Goal: Task Accomplishment & Management: Manage account settings

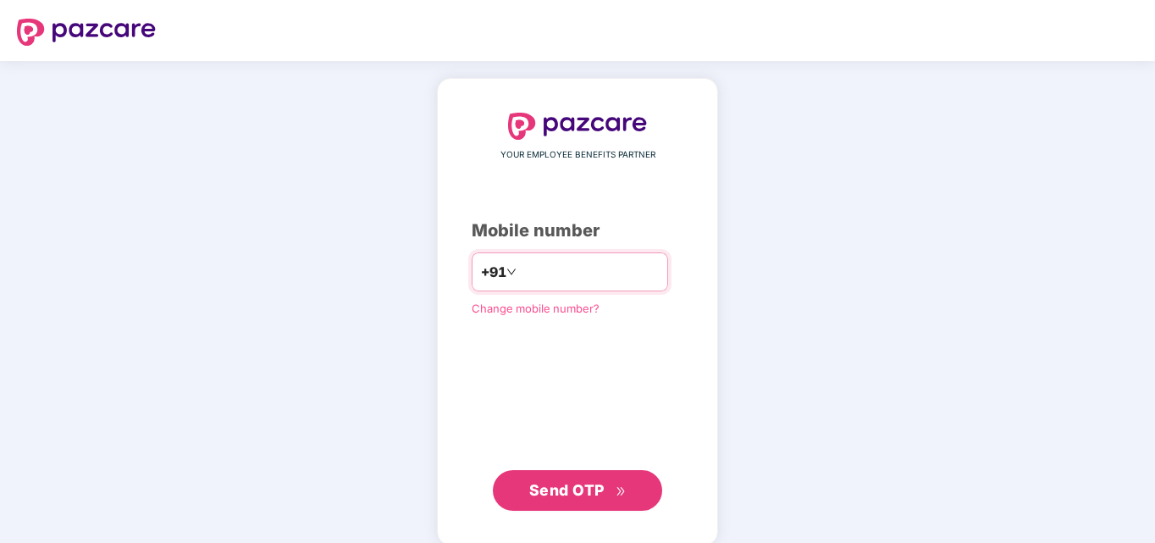
type input "**********"
click at [598, 486] on span "Send OTP" at bounding box center [566, 490] width 75 height 18
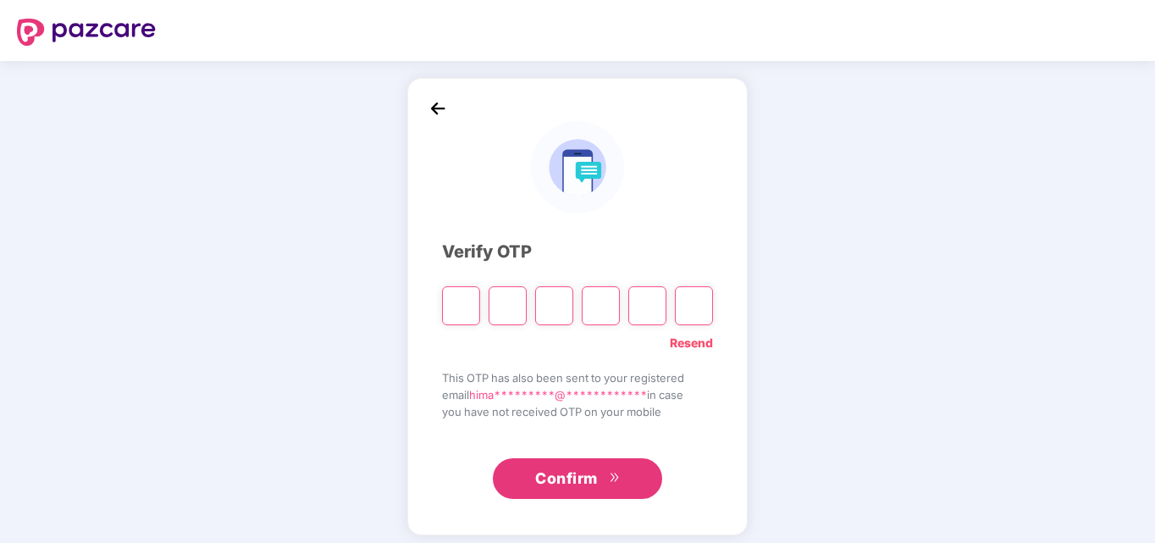
type input "*"
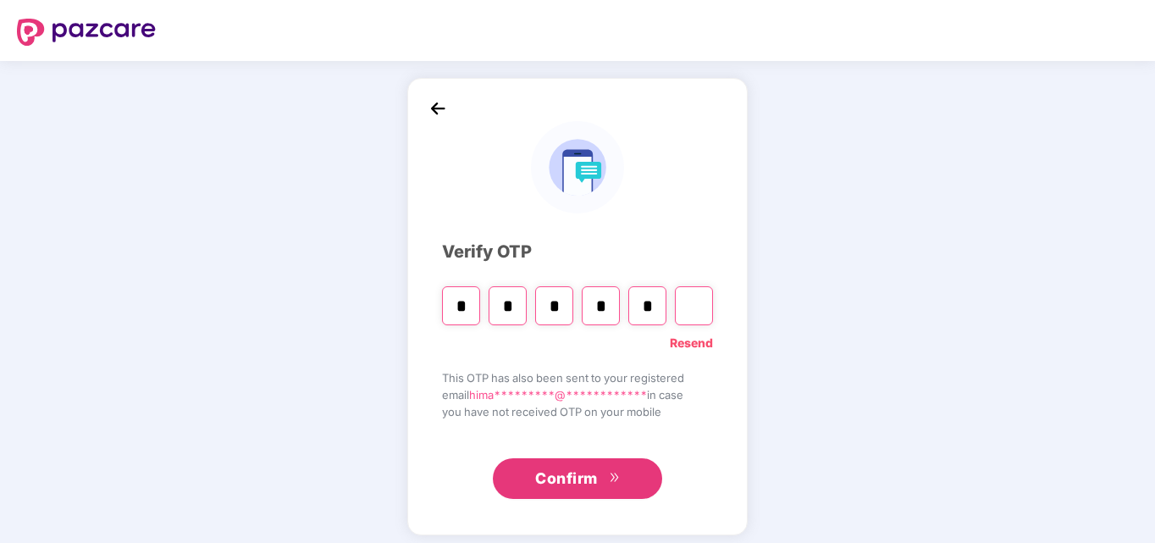
type input "*"
